Goal: Participate in discussion: Participate in discussion

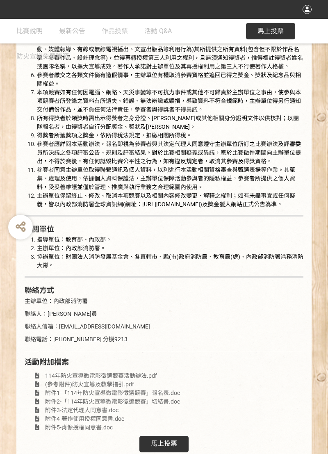
scroll to position [1477, 0]
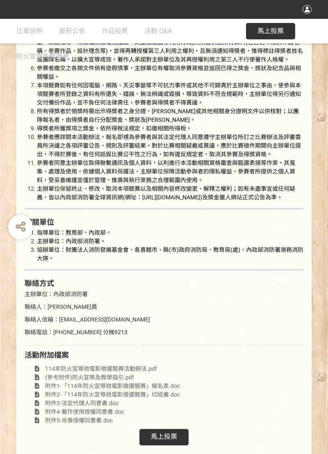
click at [170, 441] on span "馬上投票" at bounding box center [164, 437] width 26 height 8
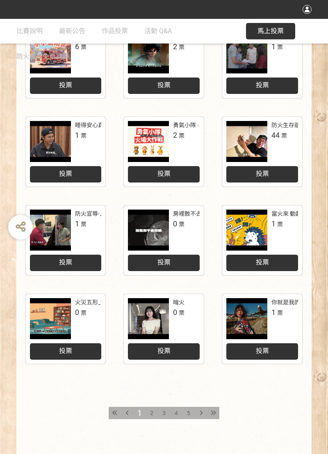
scroll to position [220, 0]
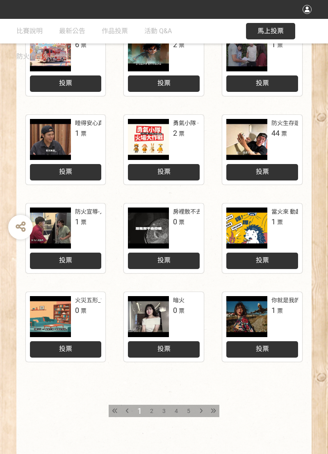
click at [214, 411] on icon at bounding box center [213, 411] width 5 height 6
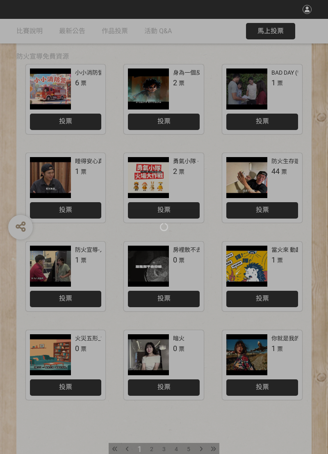
scroll to position [185, 0]
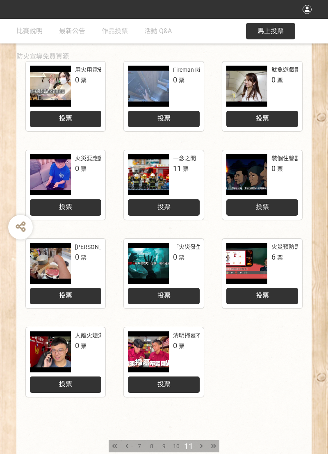
click at [137, 448] on div "7" at bounding box center [139, 446] width 12 height 12
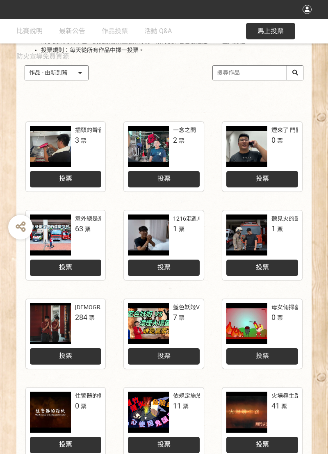
scroll to position [125, 0]
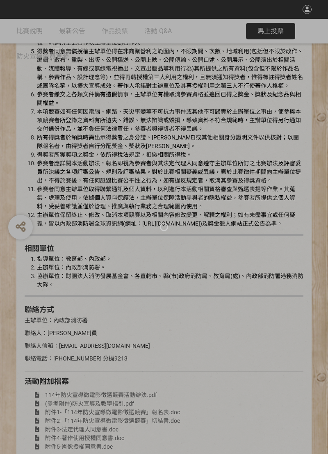
scroll to position [1477, 0]
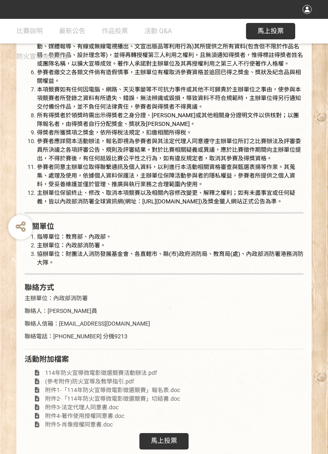
scroll to position [1477, 0]
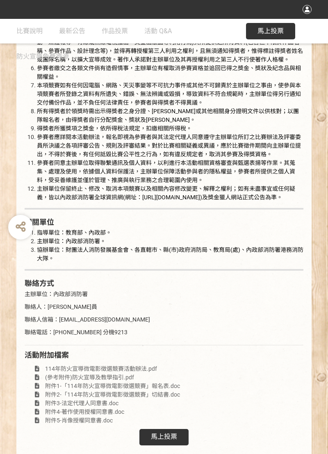
click at [170, 441] on span "馬上投票" at bounding box center [164, 437] width 26 height 8
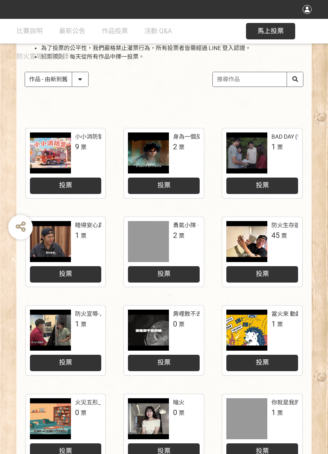
scroll to position [220, 0]
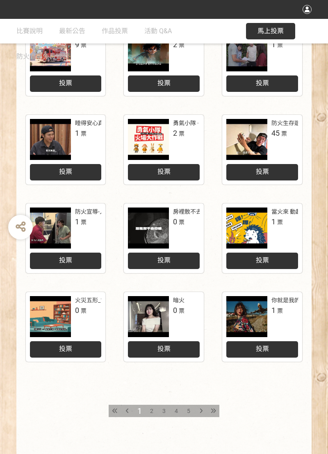
click at [216, 410] on div at bounding box center [213, 411] width 12 height 12
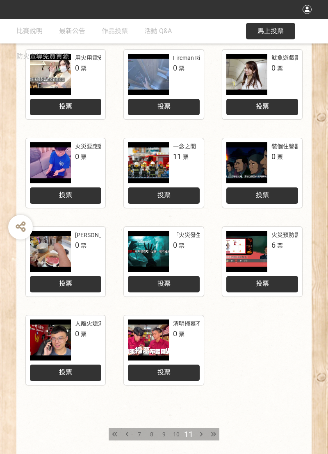
click at [136, 439] on div "7" at bounding box center [139, 434] width 12 height 12
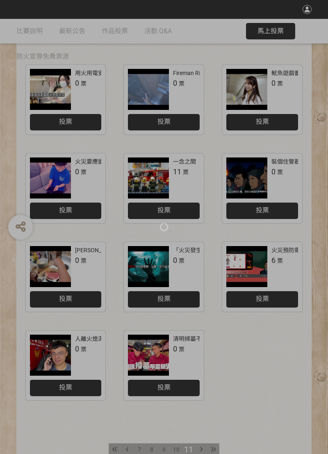
scroll to position [220, 0]
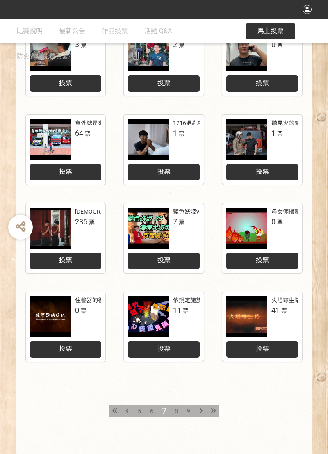
click at [142, 411] on div "5" at bounding box center [139, 411] width 12 height 12
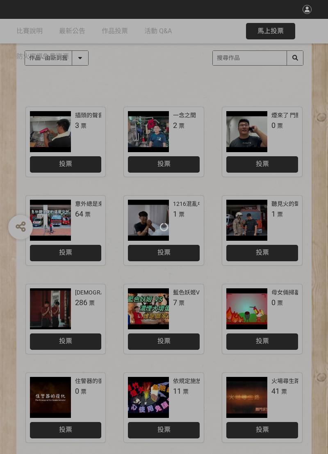
scroll to position [140, 0]
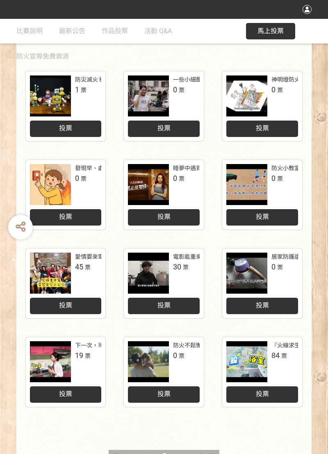
click at [185, 454] on div "7" at bounding box center [189, 456] width 12 height 12
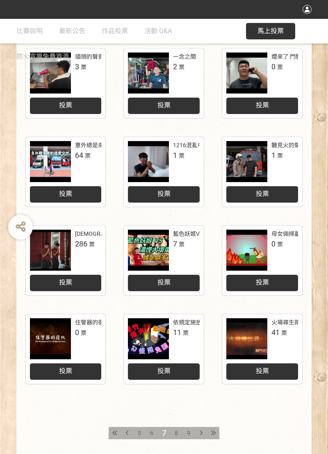
scroll to position [199, 0]
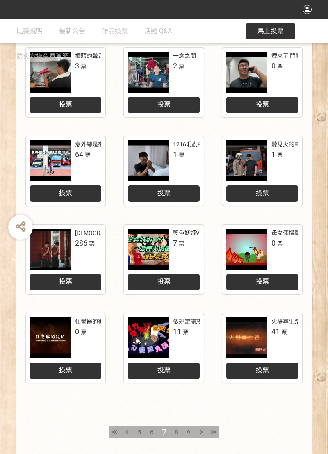
click at [263, 374] on span "投票" at bounding box center [262, 370] width 13 height 8
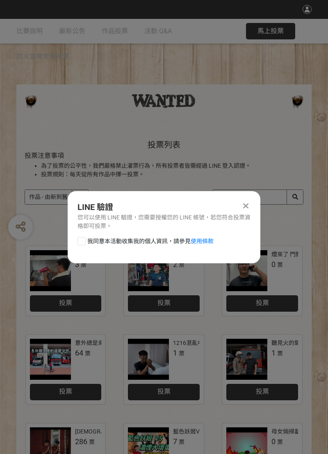
click at [248, 211] on div at bounding box center [246, 206] width 10 height 10
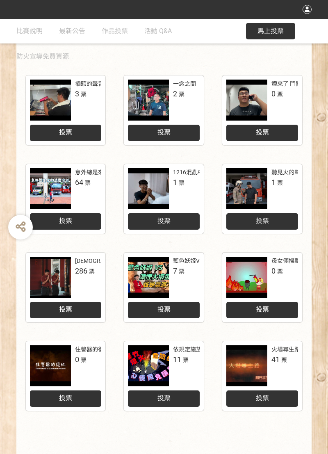
scroll to position [199, 0]
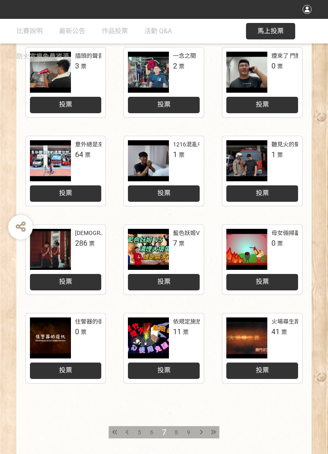
click at [265, 374] on span "投票" at bounding box center [262, 370] width 13 height 8
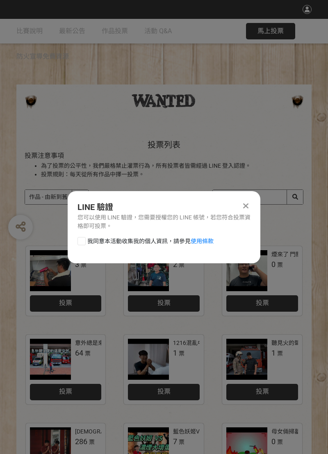
click at [244, 210] on icon at bounding box center [245, 206] width 5 height 8
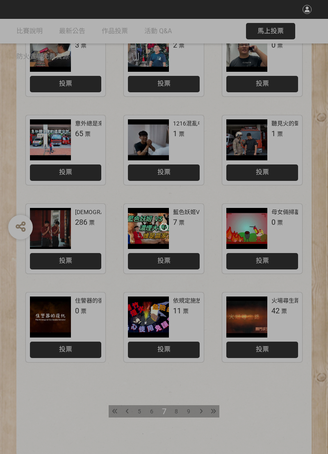
scroll to position [220, 0]
